Goal: Check status: Check status

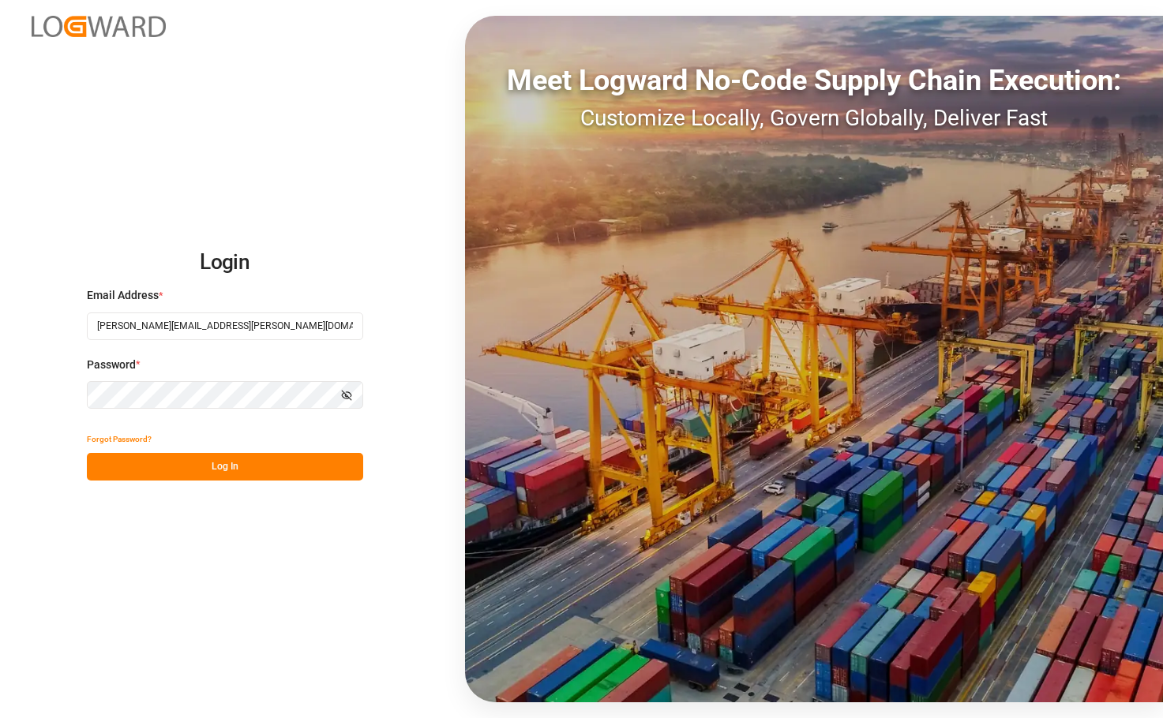
click at [246, 465] on button "Log In" at bounding box center [225, 467] width 276 height 28
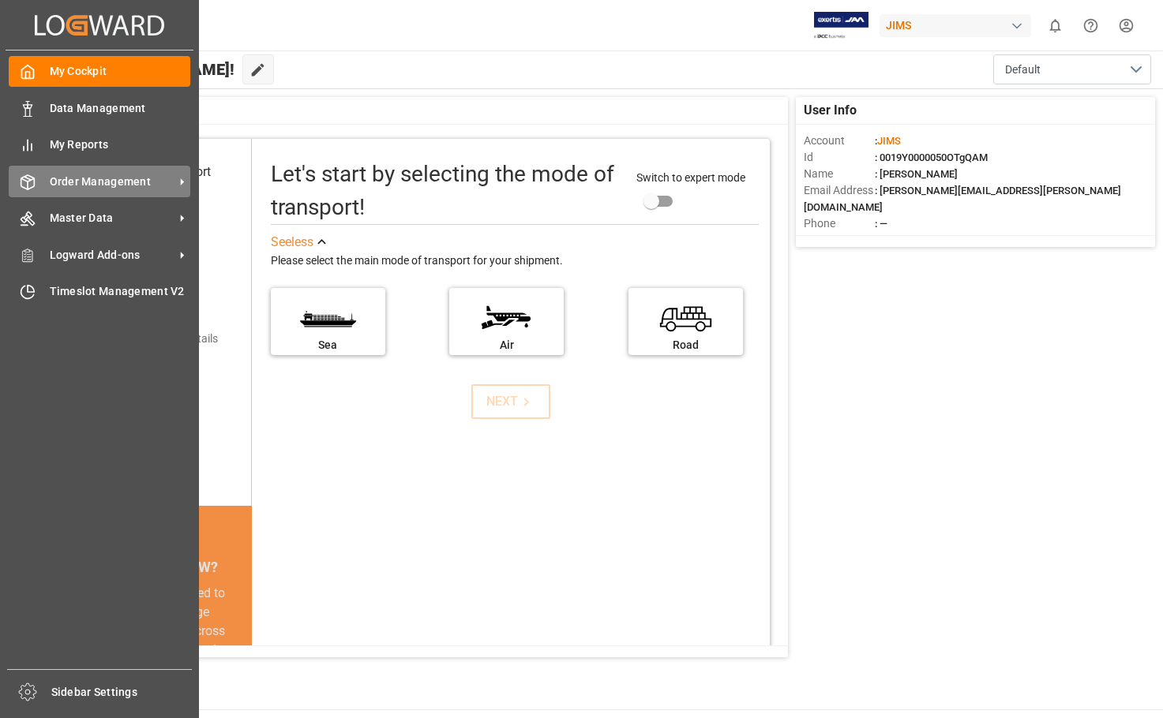
click at [123, 180] on span "Order Management" at bounding box center [112, 182] width 125 height 17
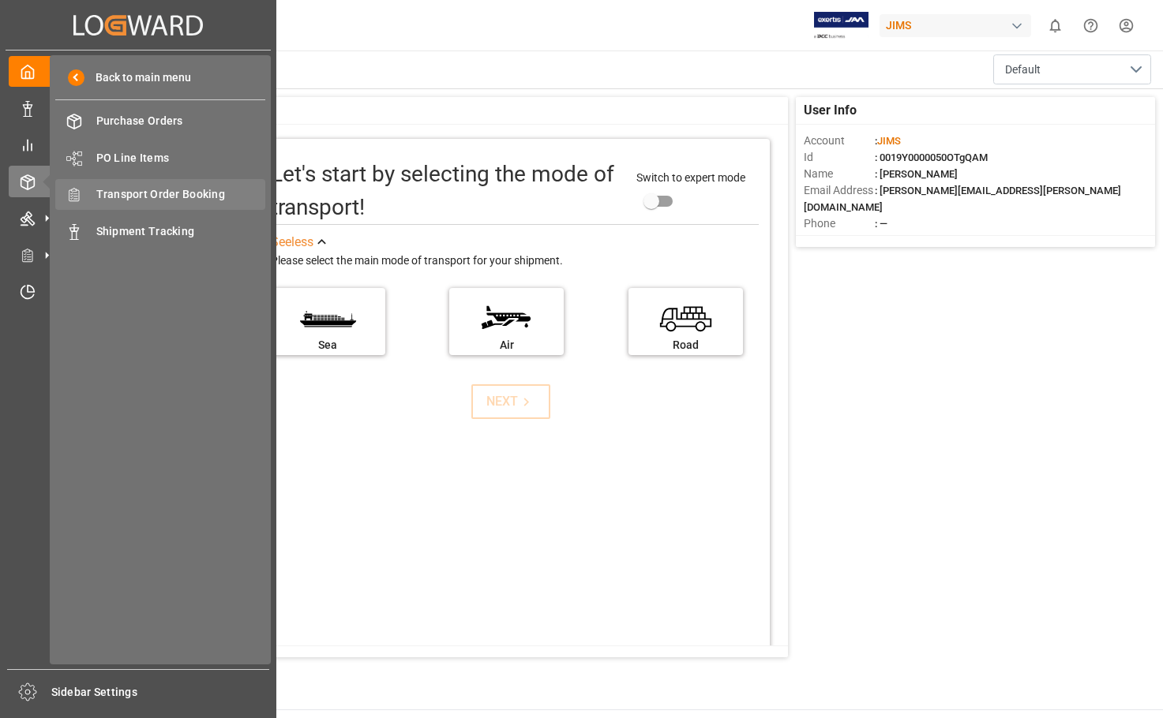
click at [195, 193] on span "Transport Order Booking" at bounding box center [181, 194] width 170 height 17
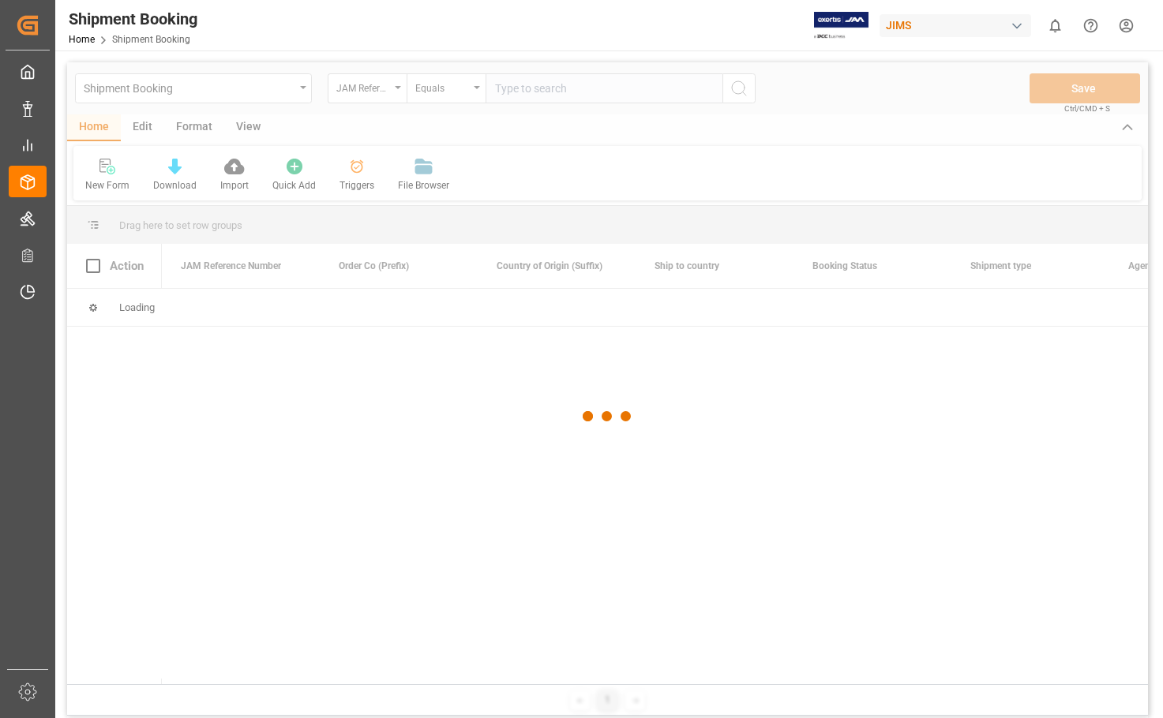
click at [557, 91] on div at bounding box center [607, 416] width 1081 height 709
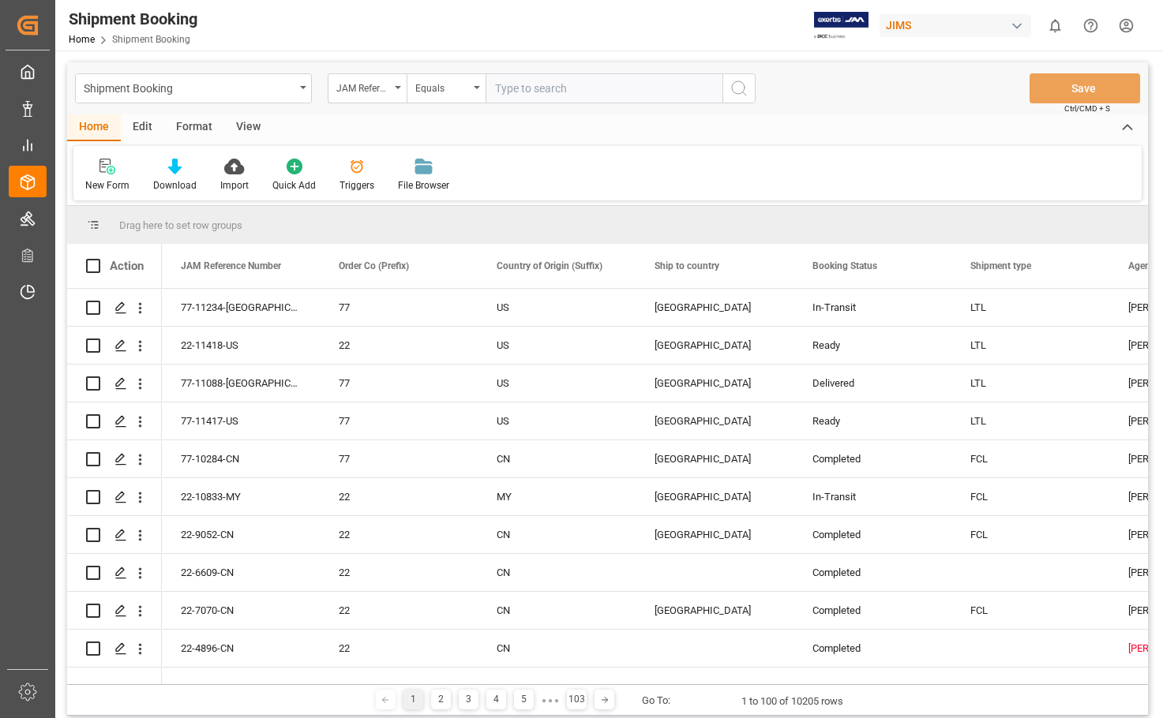
click at [573, 88] on input "text" at bounding box center [604, 88] width 237 height 30
type input "22-10352-MY"
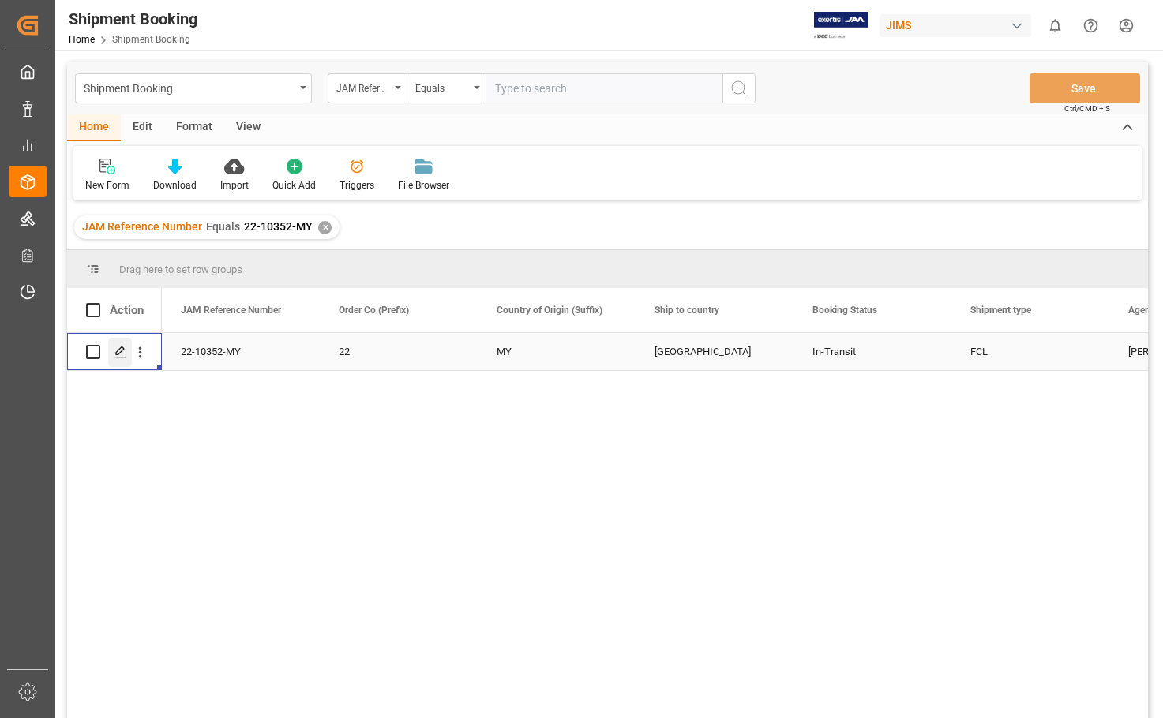
click at [119, 351] on icon "Press SPACE to select this row." at bounding box center [120, 352] width 13 height 13
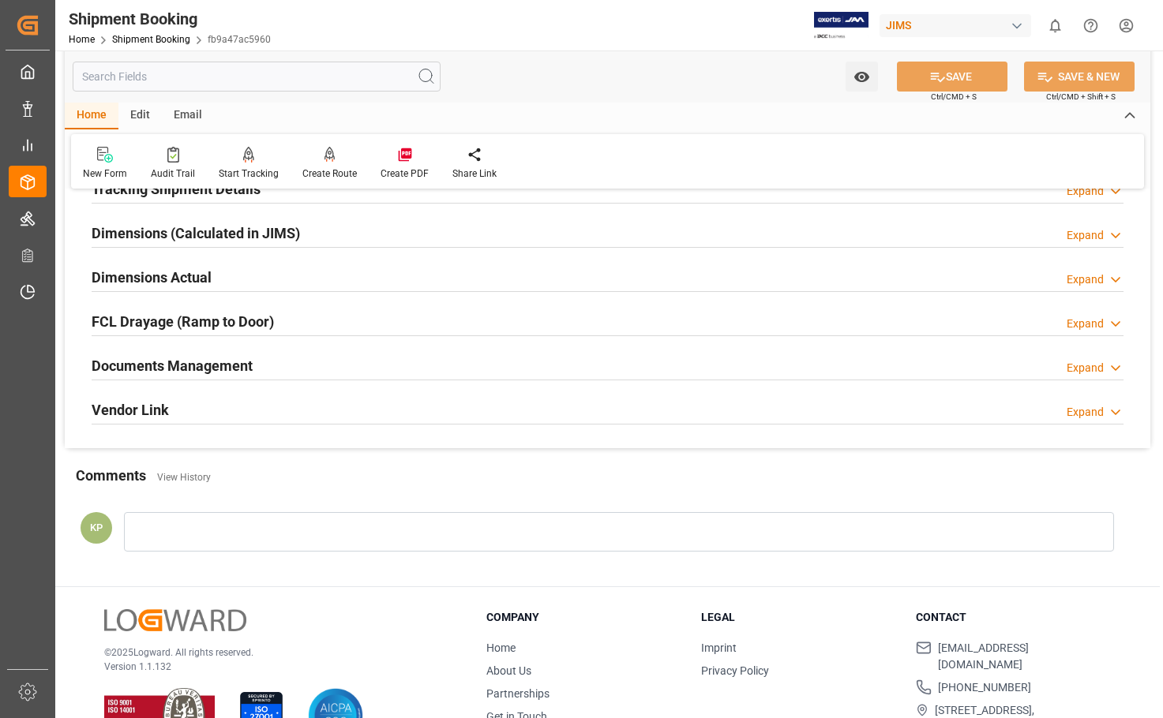
scroll to position [378, 0]
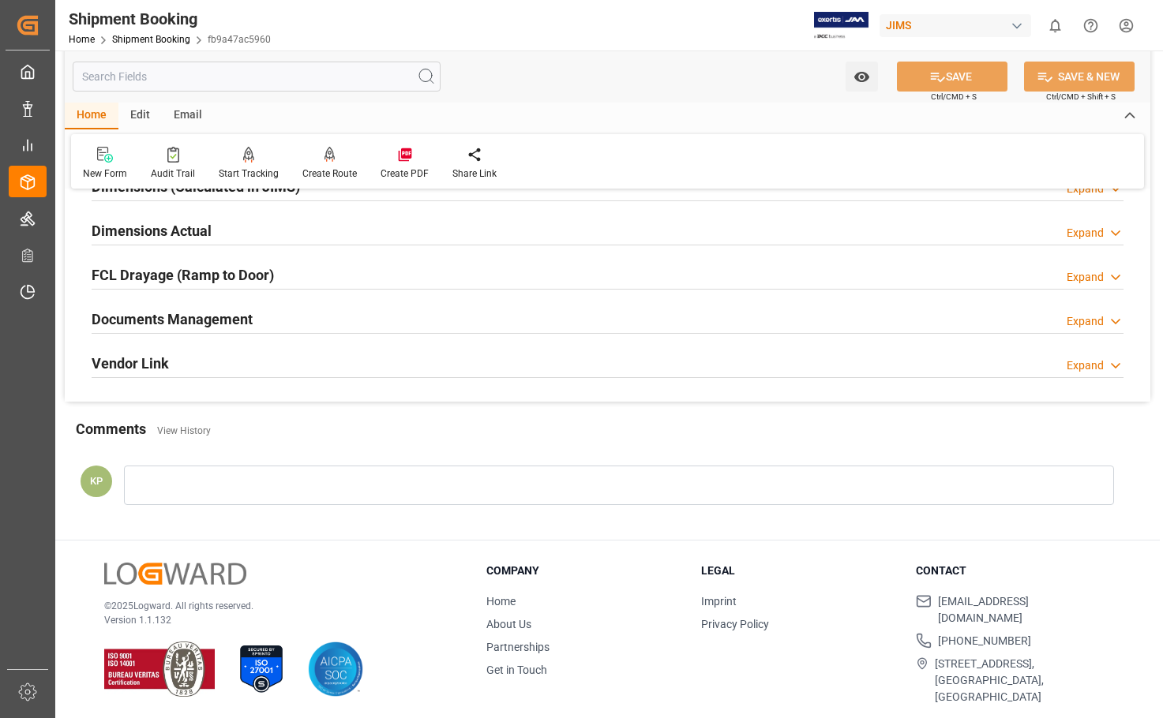
click at [1089, 323] on div "Expand" at bounding box center [1085, 321] width 37 height 17
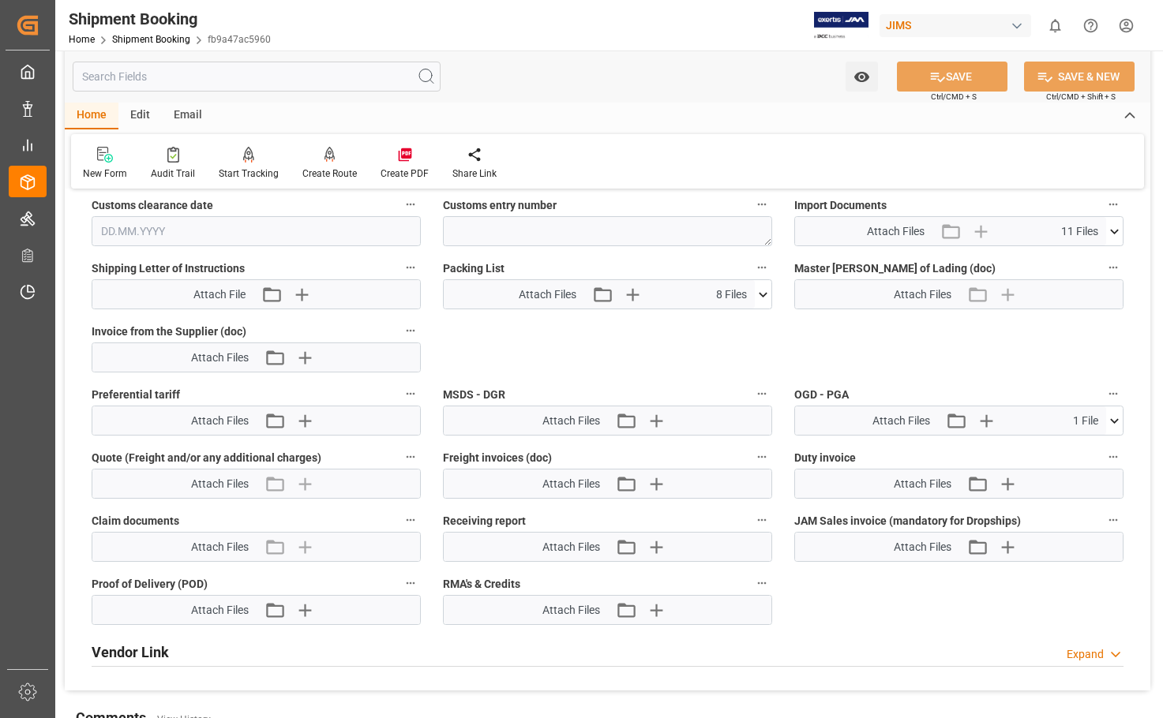
scroll to position [773, 0]
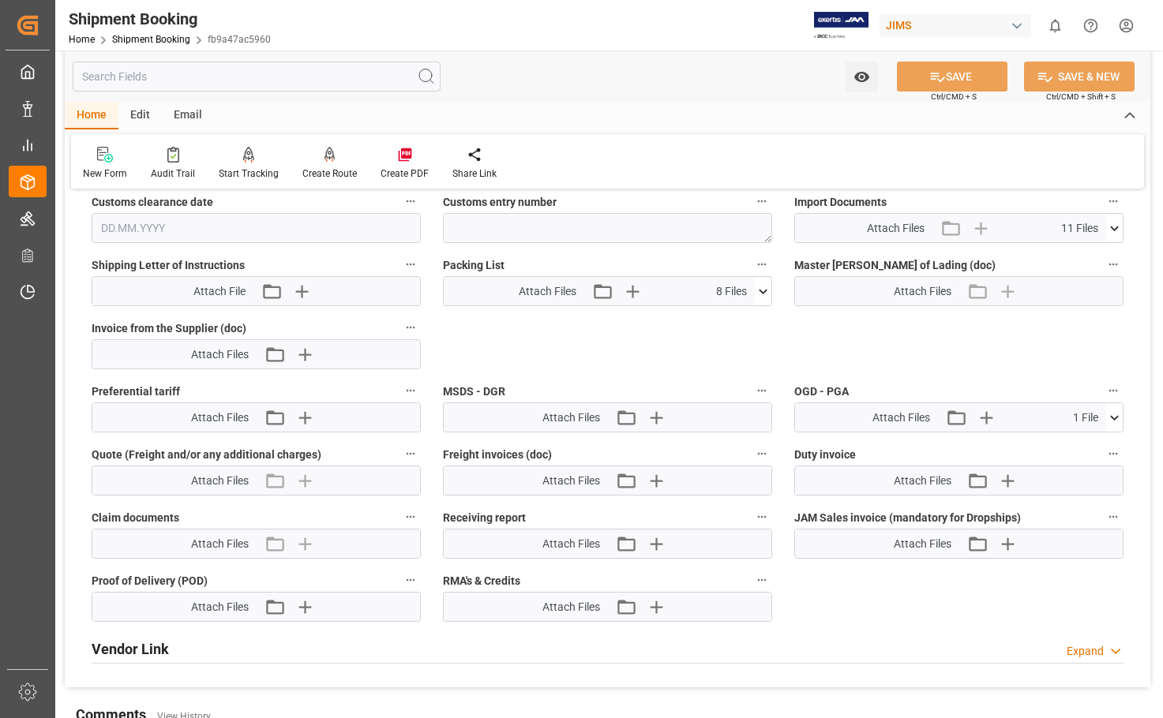
click at [1112, 228] on icon at bounding box center [1114, 228] width 17 height 17
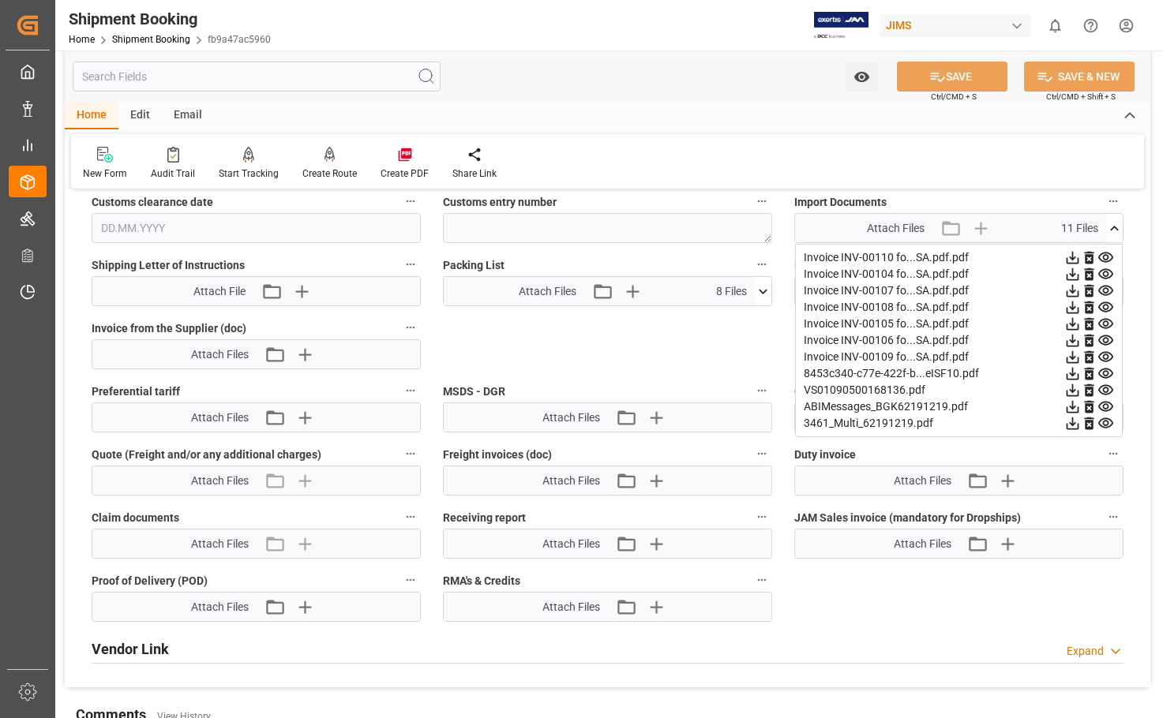
click at [1074, 257] on icon at bounding box center [1072, 257] width 17 height 17
